Goal: Contribute content: Add original content to the website for others to see

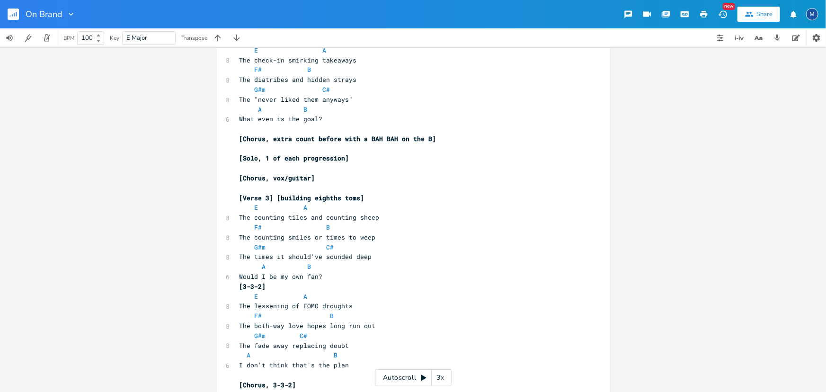
scroll to position [301, 0]
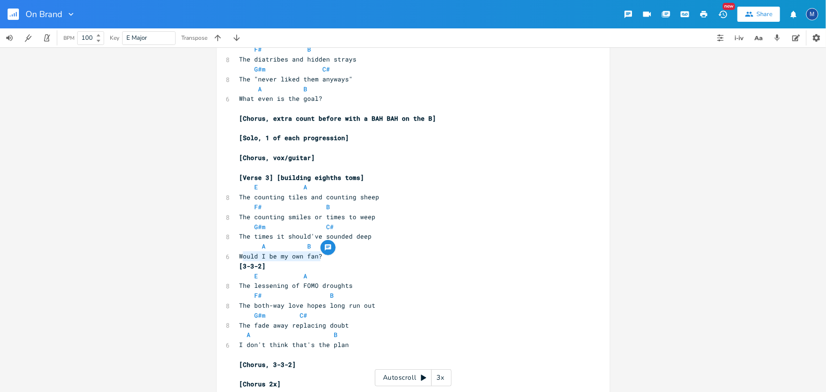
type textarea "Would I be my own fan?"
drag, startPoint x: 323, startPoint y: 255, endPoint x: 235, endPoint y: 260, distance: 88.2
click at [238, 260] on pre "Would I be my own fan?" at bounding box center [409, 256] width 342 height 10
click at [338, 260] on pre "Would I be my own fan?" at bounding box center [409, 256] width 342 height 10
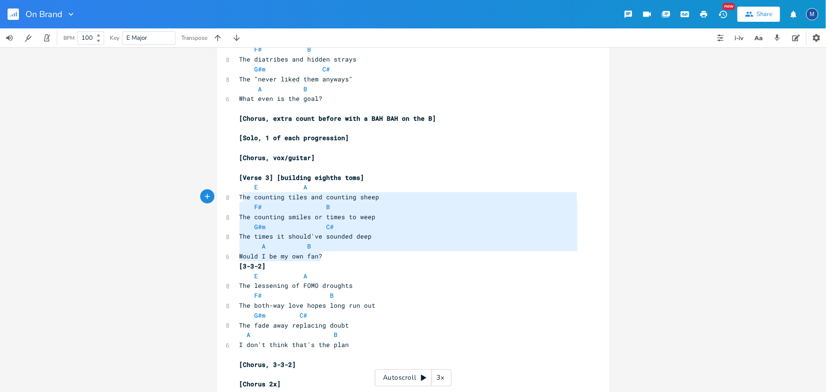
type textarea "E A The counting tiles and counting sheep F# B The counting smiles or times to …"
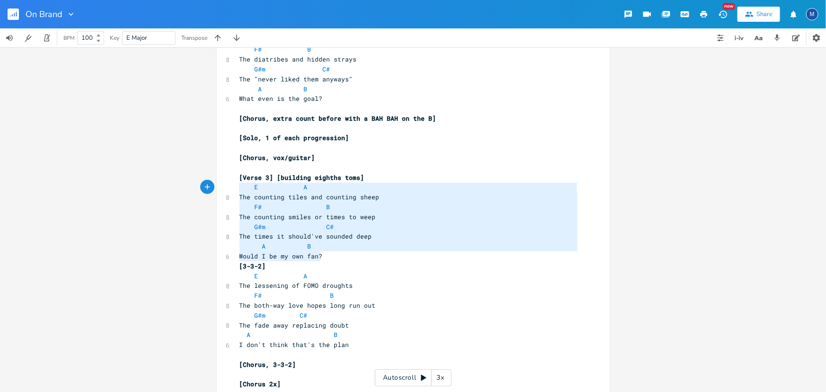
drag, startPoint x: 329, startPoint y: 255, endPoint x: 233, endPoint y: 189, distance: 115.9
click at [233, 189] on div "E A The counting tiles and counting sheep F# B The counting smiles or times to …" at bounding box center [413, 122] width 393 height 740
click at [326, 251] on icon "button" at bounding box center [328, 248] width 8 height 8
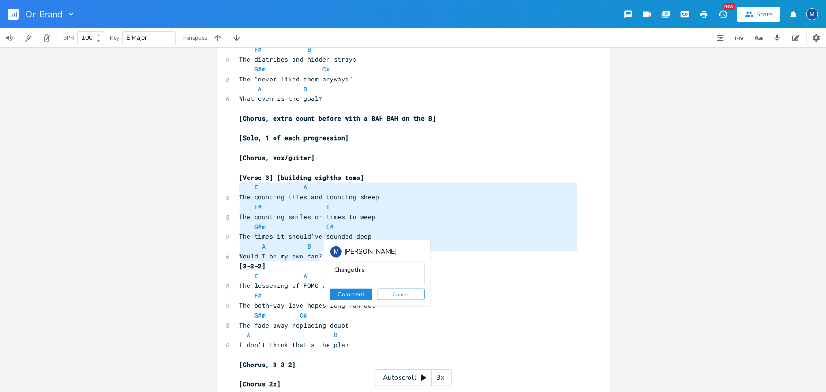
type textarea "Change this"
click at [357, 293] on button "Comment" at bounding box center [351, 294] width 42 height 11
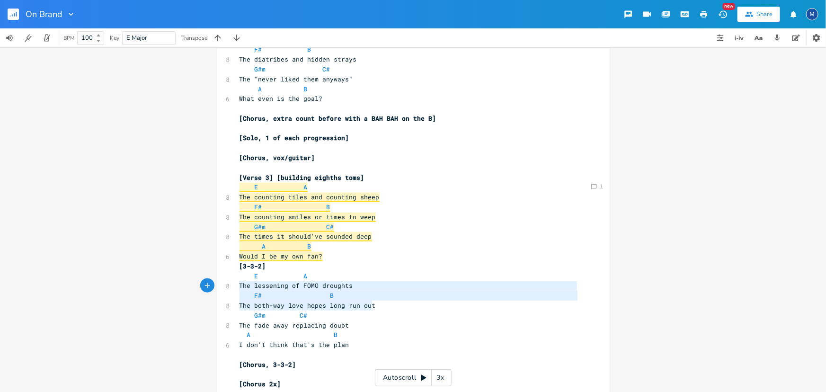
type textarea "E A The lessening of FOMO droughts F# B The both-way love hopes long run out"
drag, startPoint x: 386, startPoint y: 305, endPoint x: 233, endPoint y: 278, distance: 155.3
click at [233, 278] on div "E A The lessening of FOMO droughts F# B The both-way love hopes long run out x …" at bounding box center [413, 122] width 393 height 740
click at [372, 296] on div "button" at bounding box center [379, 296] width 15 height 15
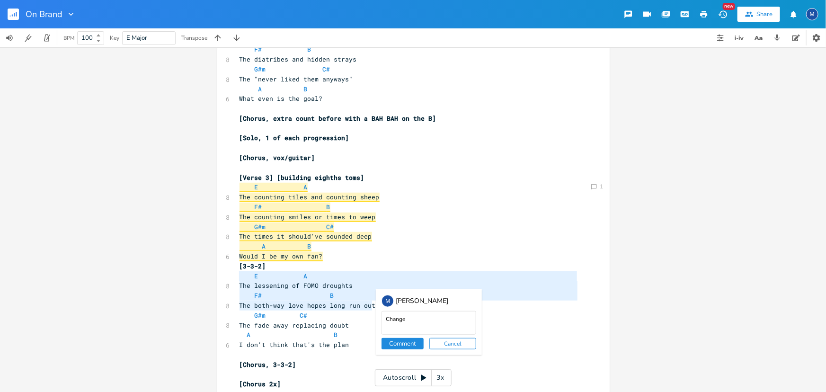
type textarea "Change"
click at [388, 343] on button "Comment" at bounding box center [403, 343] width 42 height 11
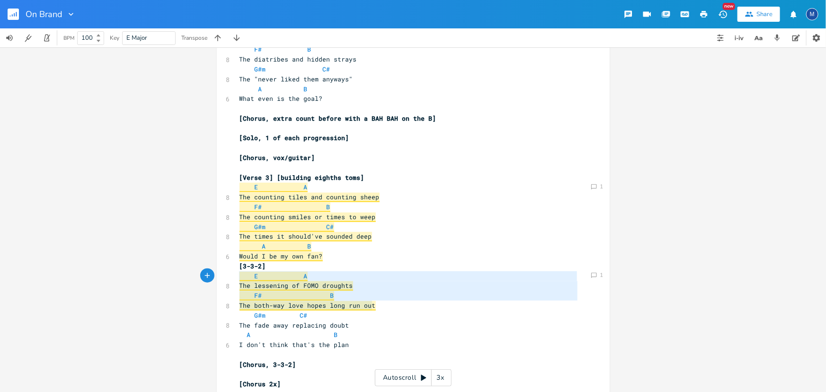
click at [395, 325] on pre "The fade away replacing doubt" at bounding box center [409, 326] width 342 height 10
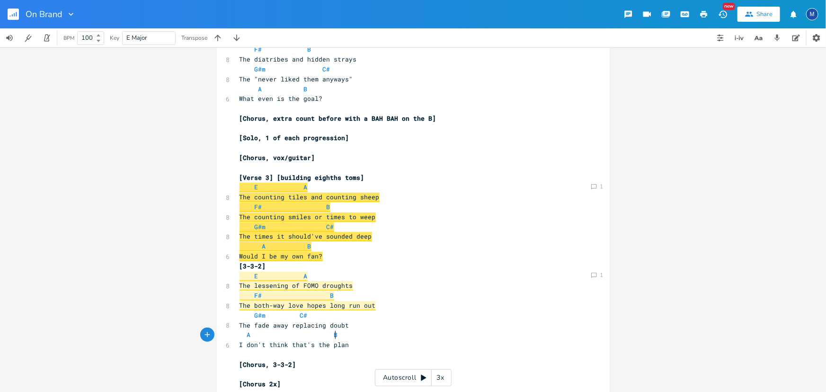
click at [350, 332] on pre "A B" at bounding box center [409, 335] width 342 height 10
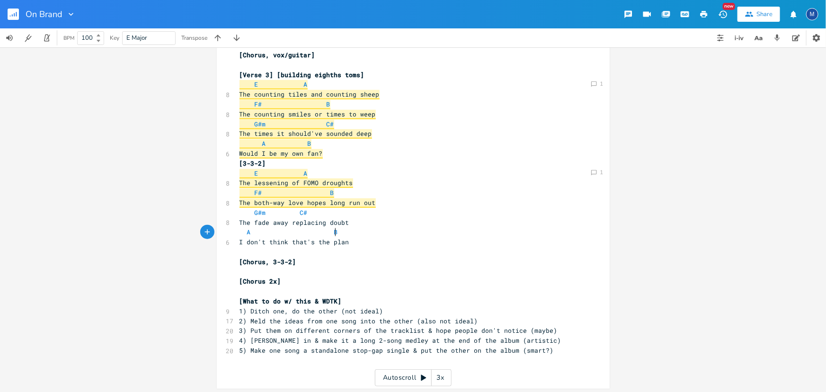
scroll to position [406, 0]
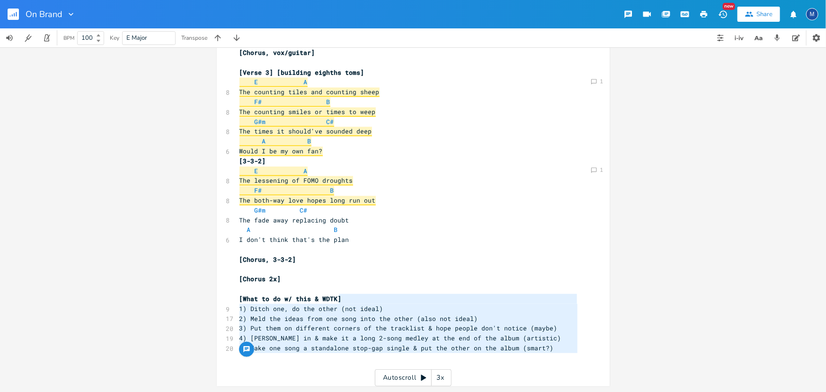
type textarea "5) Make one song a standalone stop-gap single & put the other on the album (sma…"
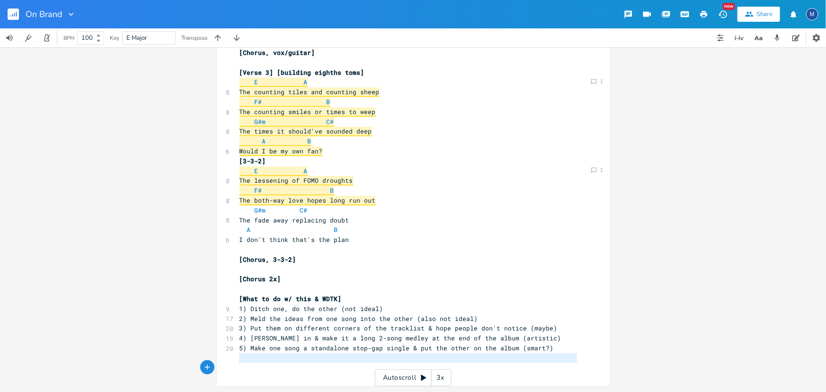
drag, startPoint x: 564, startPoint y: 358, endPoint x: 565, endPoint y: 371, distance: 13.3
click at [565, 371] on div "[Verse 1] E A 8 The nothing look upon my face F# B 8 The empty weekends and wee…" at bounding box center [409, 18] width 342 height 709
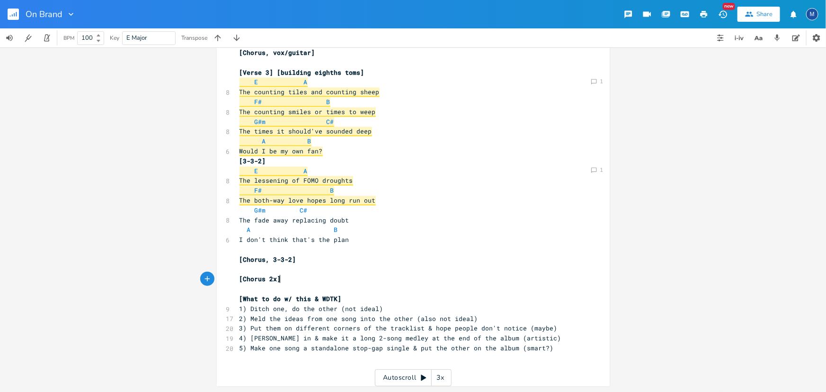
click at [354, 284] on pre "​" at bounding box center [409, 289] width 342 height 10
click at [346, 287] on pre "​" at bounding box center [409, 289] width 342 height 10
